Goal: Navigation & Orientation: Find specific page/section

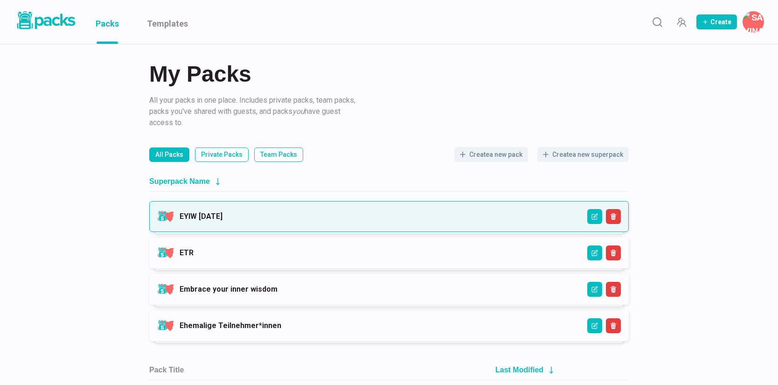
click at [222, 221] on link "EYIW [DATE]" at bounding box center [201, 216] width 43 height 9
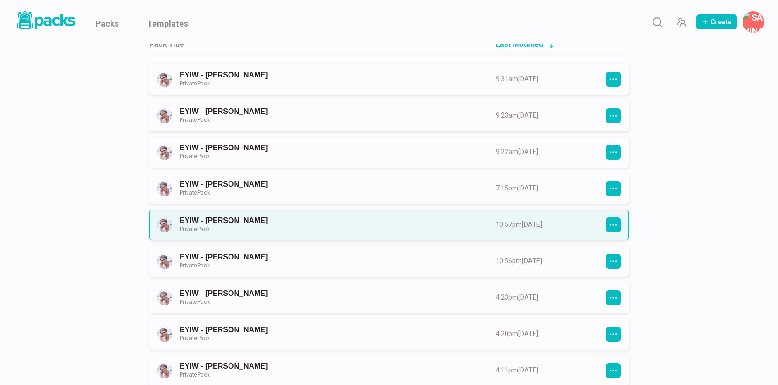
scroll to position [121, 0]
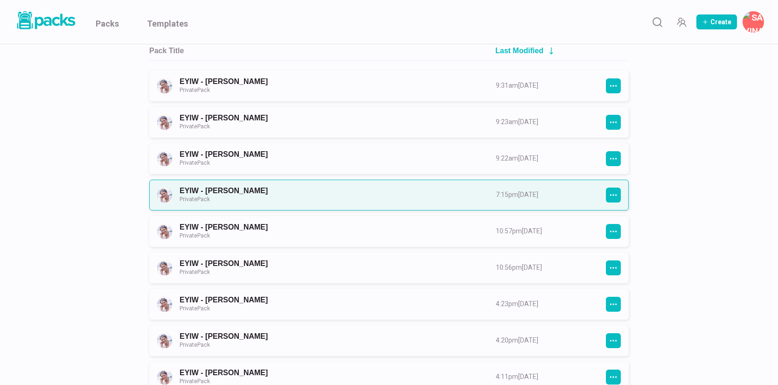
click at [317, 193] on link "EYIW - [PERSON_NAME] Private Pack" at bounding box center [329, 194] width 299 height 17
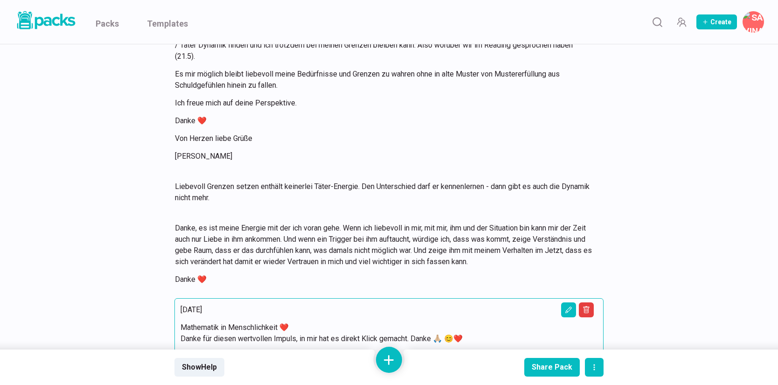
scroll to position [11917, 0]
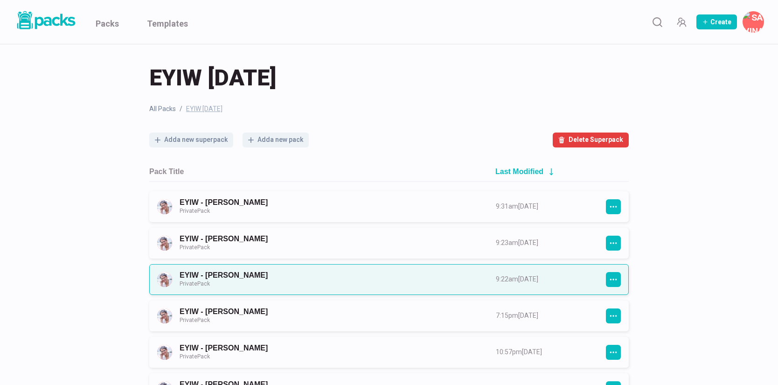
click at [235, 273] on link "EYIW - [PERSON_NAME] Private Pack" at bounding box center [329, 278] width 299 height 17
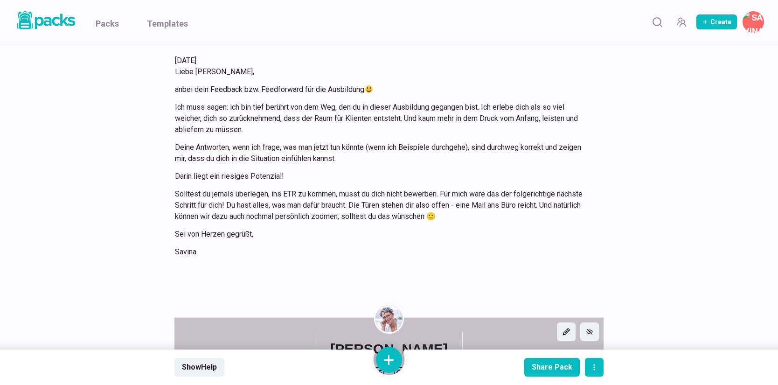
scroll to position [1033, 0]
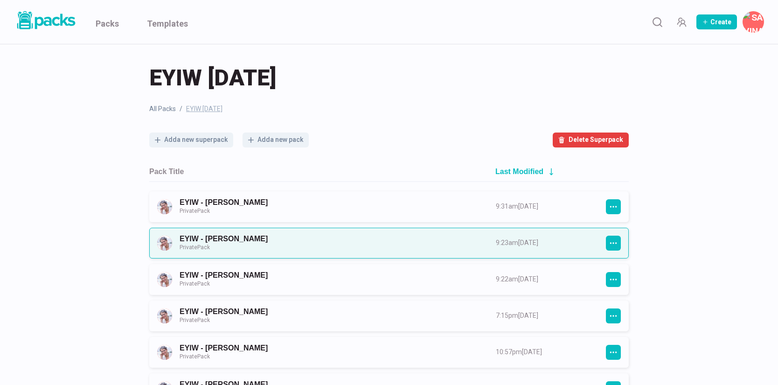
click at [236, 237] on link "EYIW - [PERSON_NAME] Private Pack" at bounding box center [329, 242] width 299 height 17
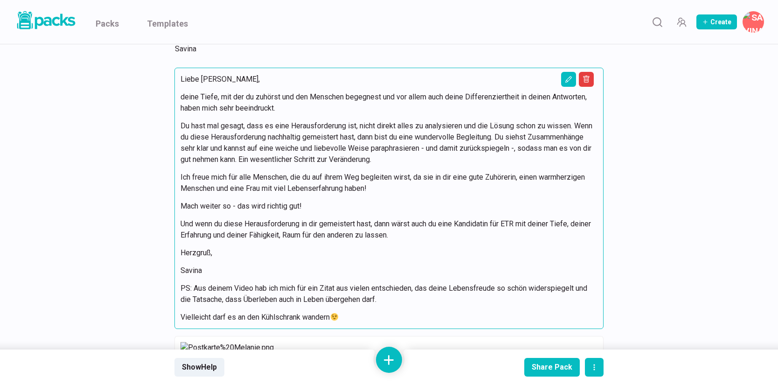
scroll to position [239, 0]
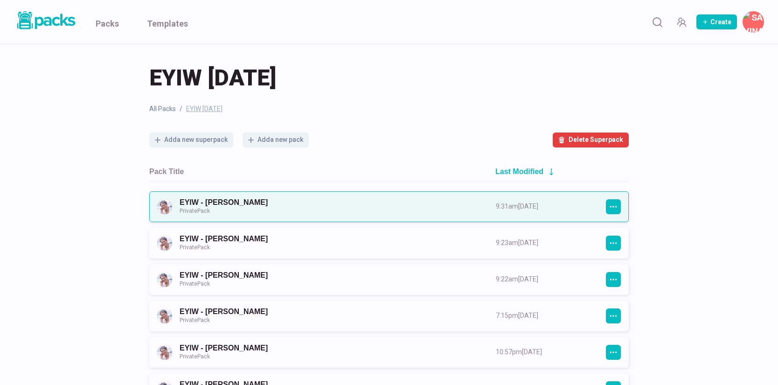
click at [241, 198] on link "EYIW - [PERSON_NAME] Private Pack" at bounding box center [329, 206] width 299 height 17
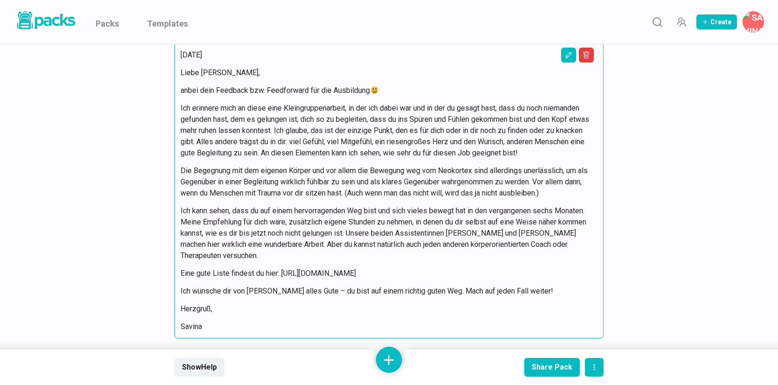
scroll to position [263, 0]
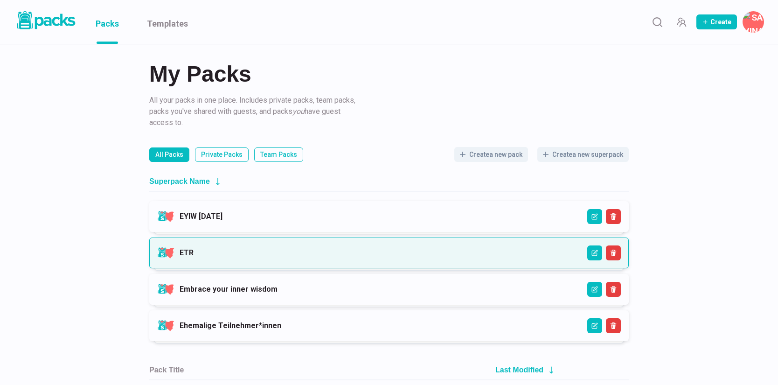
click at [194, 248] on link "ETR" at bounding box center [187, 252] width 14 height 9
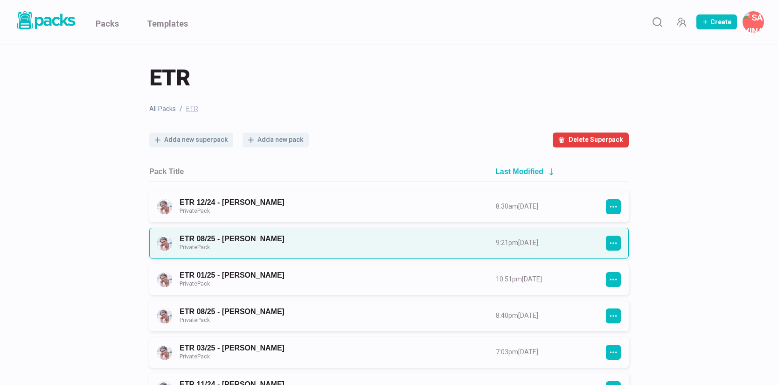
scroll to position [3, 0]
